Goal: Find contact information: Find contact information

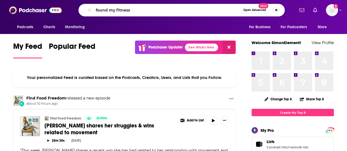
type input "found my fitness"
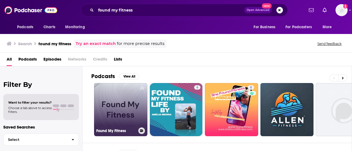
click at [121, 115] on link "Found My Fitness" at bounding box center [120, 109] width 53 height 53
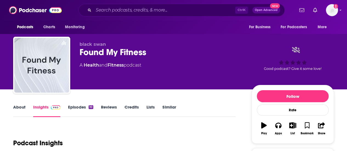
scroll to position [82, 0]
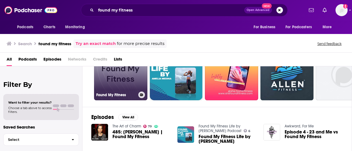
scroll to position [55, 0]
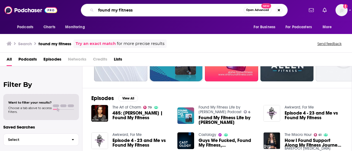
click at [129, 10] on input "found my fitness" at bounding box center [170, 10] width 148 height 9
type input "[PERSON_NAME]"
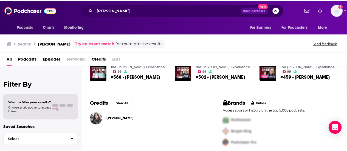
scroll to position [153, 0]
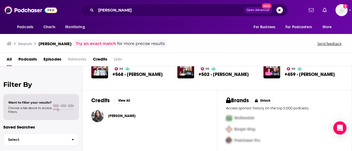
click at [127, 115] on span "[PERSON_NAME]" at bounding box center [121, 116] width 27 height 4
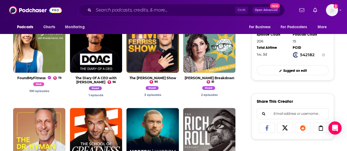
scroll to position [137, 0]
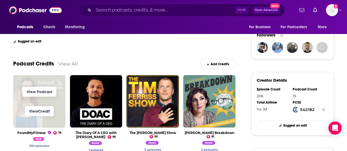
click at [59, 104] on span "View Credit" at bounding box center [39, 112] width 52 height 20
click at [46, 95] on link "View Podcast" at bounding box center [40, 92] width 34 height 10
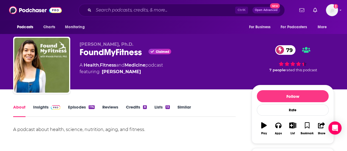
scroll to position [27, 0]
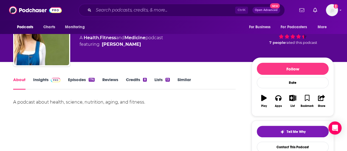
click at [37, 81] on link "Insights" at bounding box center [46, 83] width 27 height 13
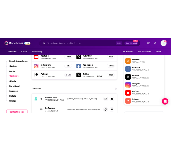
scroll to position [522, 0]
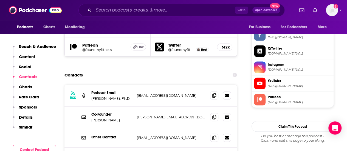
click at [169, 93] on p "[EMAIL_ADDRESS][DOMAIN_NAME]" at bounding box center [171, 95] width 69 height 5
copy div "[EMAIL_ADDRESS][DOMAIN_NAME] [EMAIL_ADDRESS][DOMAIN_NAME]"
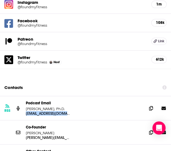
scroll to position [687, 0]
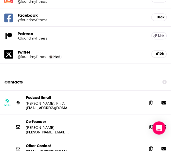
click at [47, 119] on p "Co-Founder" at bounding box center [84, 121] width 117 height 5
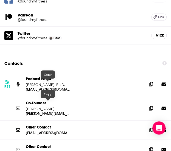
scroll to position [714, 0]
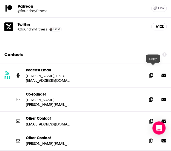
drag, startPoint x: 154, startPoint y: 68, endPoint x: 172, endPoint y: 59, distance: 20.3
click at [153, 97] on icon at bounding box center [151, 99] width 4 height 4
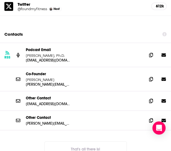
scroll to position [742, 0]
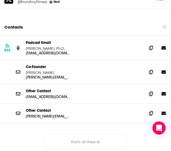
click at [48, 108] on p "Other Contact" at bounding box center [84, 110] width 117 height 5
click at [50, 108] on p "Other Contact" at bounding box center [84, 110] width 117 height 5
click at [153, 111] on icon at bounding box center [151, 113] width 4 height 4
click at [151, 43] on span at bounding box center [151, 47] width 8 height 8
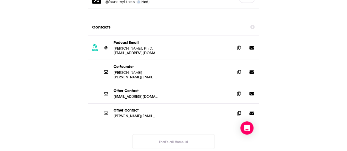
scroll to position [0, 0]
